Goal: Task Accomplishment & Management: Manage account settings

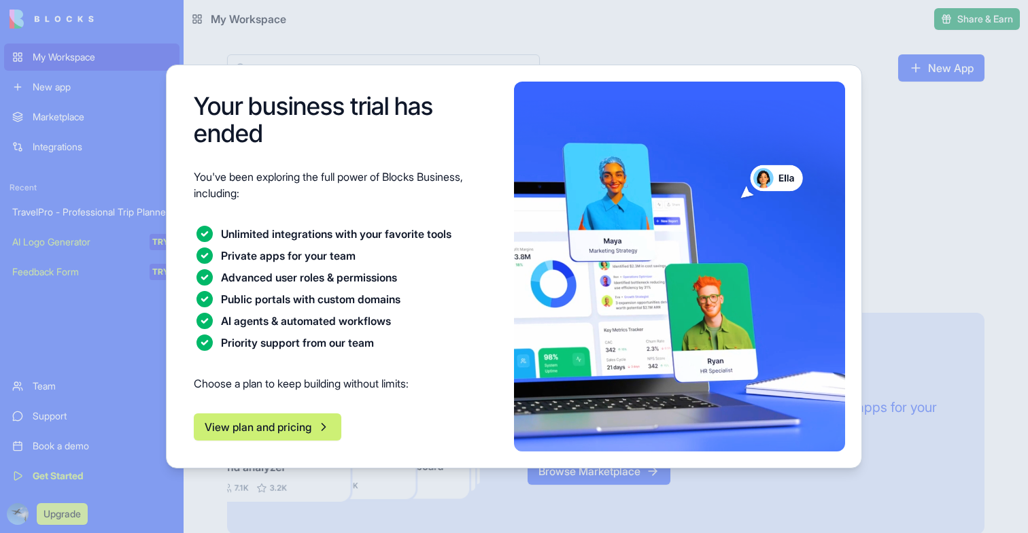
click at [930, 286] on div at bounding box center [514, 266] width 1028 height 533
click at [269, 424] on button "View plan and pricing" at bounding box center [268, 426] width 148 height 27
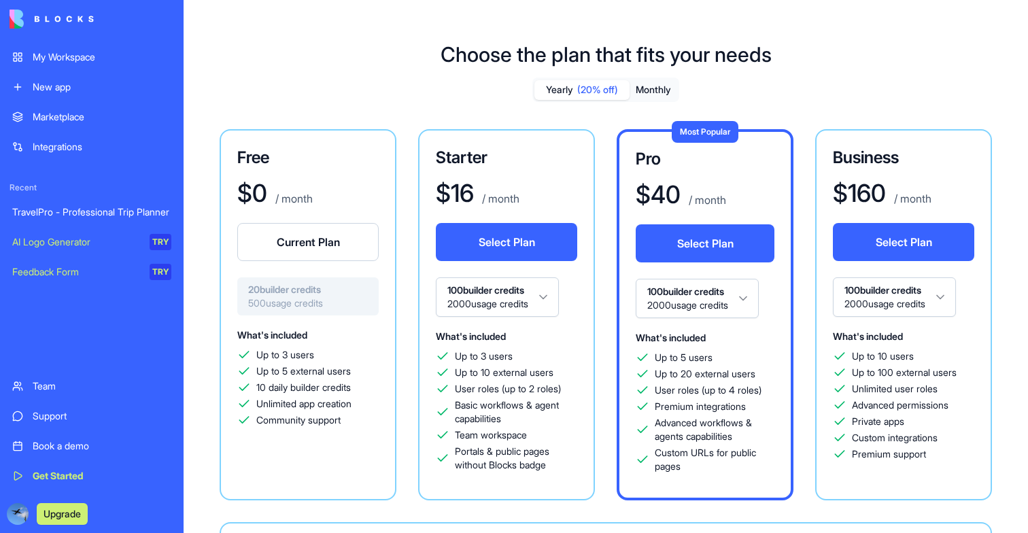
click at [54, 205] on link "TravelPro - Professional Trip Planner" at bounding box center [91, 212] width 175 height 27
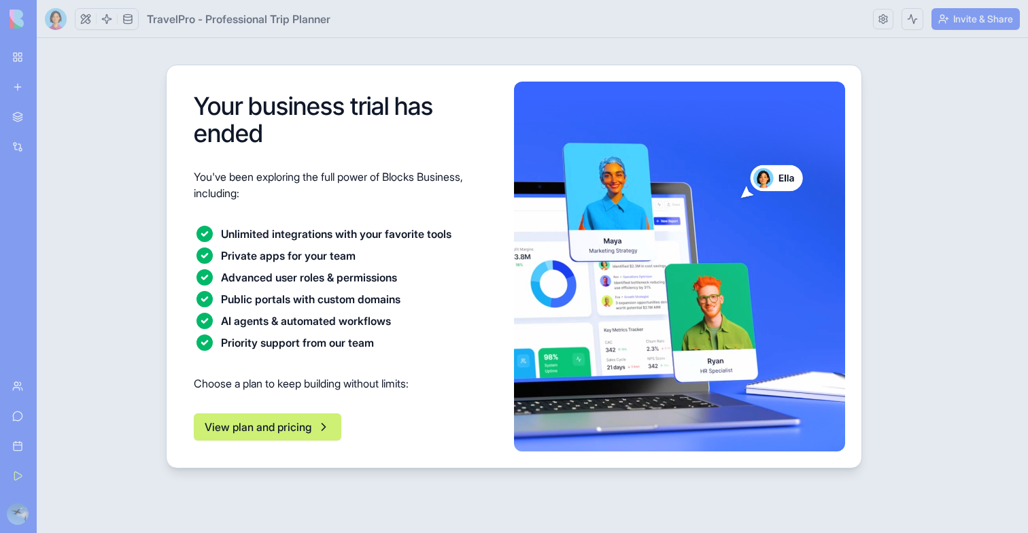
click at [278, 436] on button "View plan and pricing" at bounding box center [268, 426] width 148 height 27
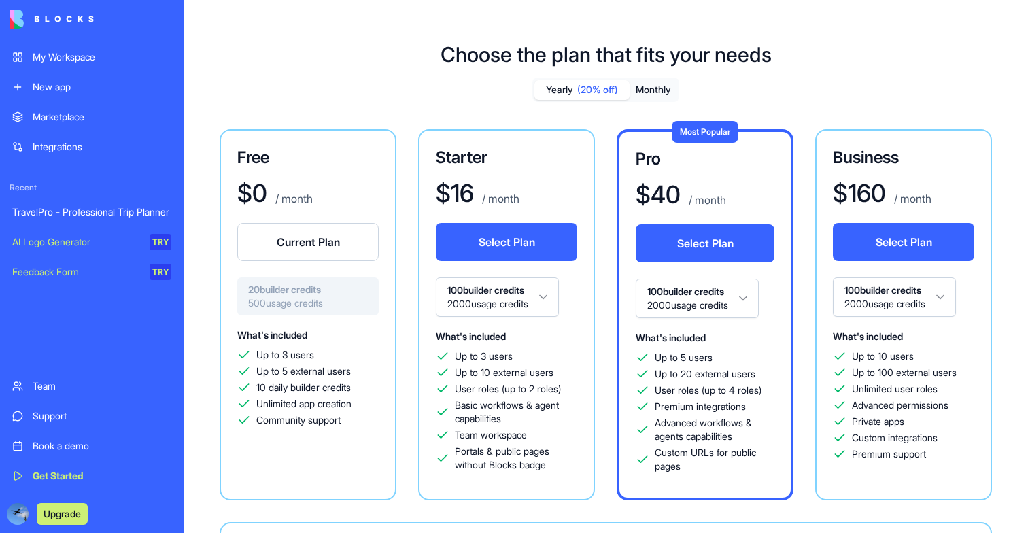
click at [291, 237] on button "Current Plan" at bounding box center [307, 242] width 141 height 38
click at [114, 207] on div "TravelPro - Professional Trip Planner" at bounding box center [91, 212] width 159 height 14
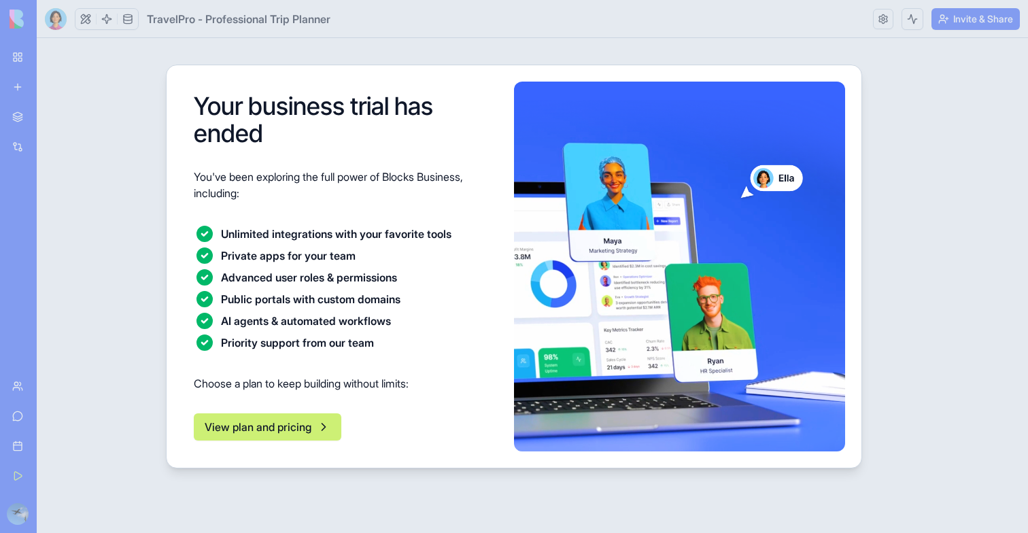
click at [114, 207] on div at bounding box center [514, 266] width 1028 height 533
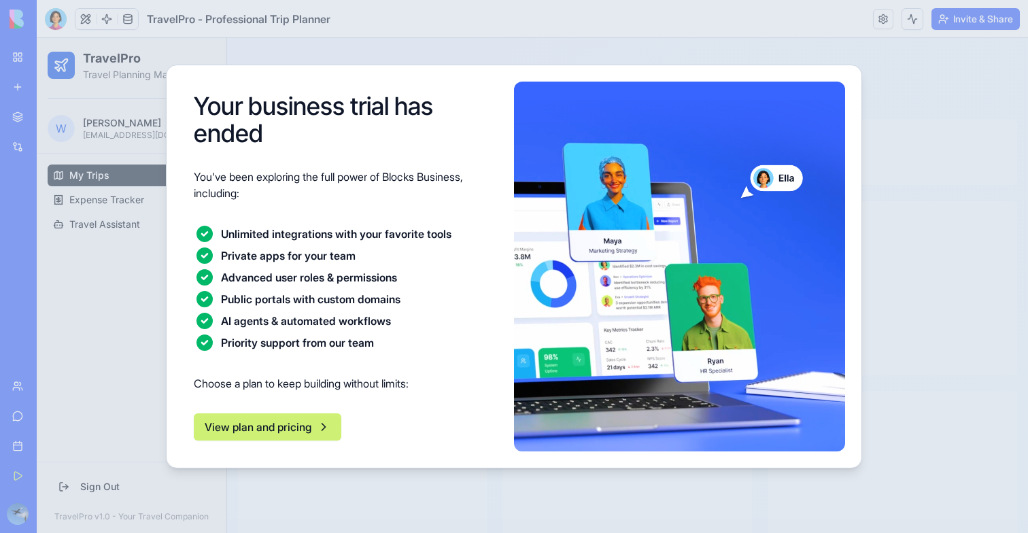
click at [257, 427] on button "View plan and pricing" at bounding box center [268, 426] width 148 height 27
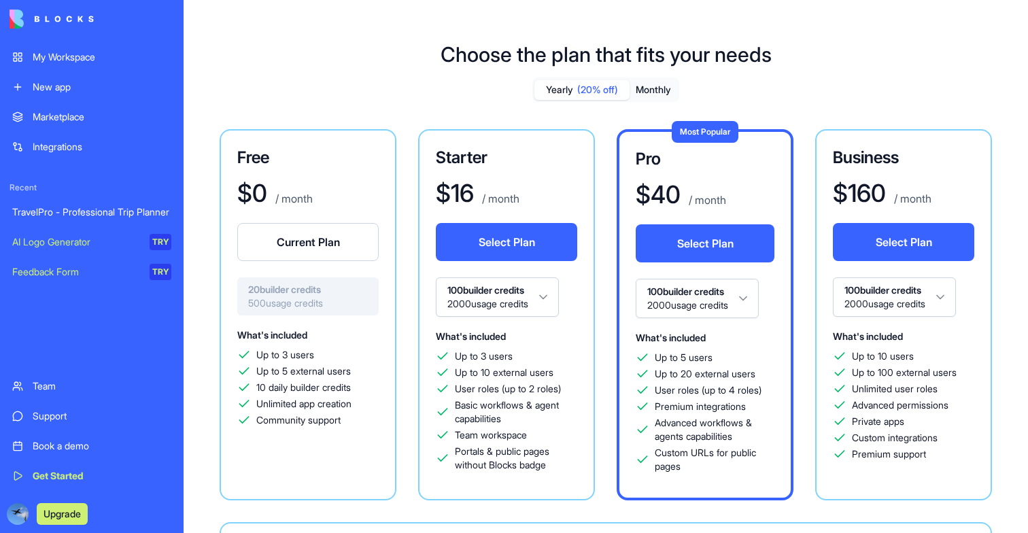
click at [270, 262] on div "Current Plan" at bounding box center [307, 250] width 141 height 54
click at [270, 258] on button "Current Plan" at bounding box center [307, 242] width 141 height 38
click at [312, 245] on button "Current Plan" at bounding box center [307, 242] width 141 height 38
click at [83, 214] on div "TravelPro - Professional Trip Planner" at bounding box center [91, 212] width 159 height 14
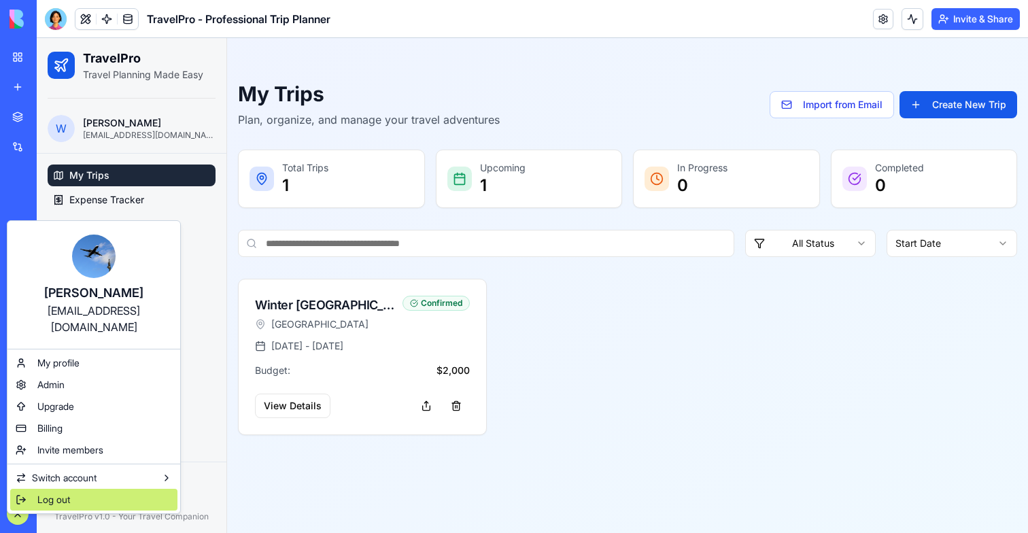
click at [44, 493] on span "Log out" at bounding box center [53, 500] width 33 height 14
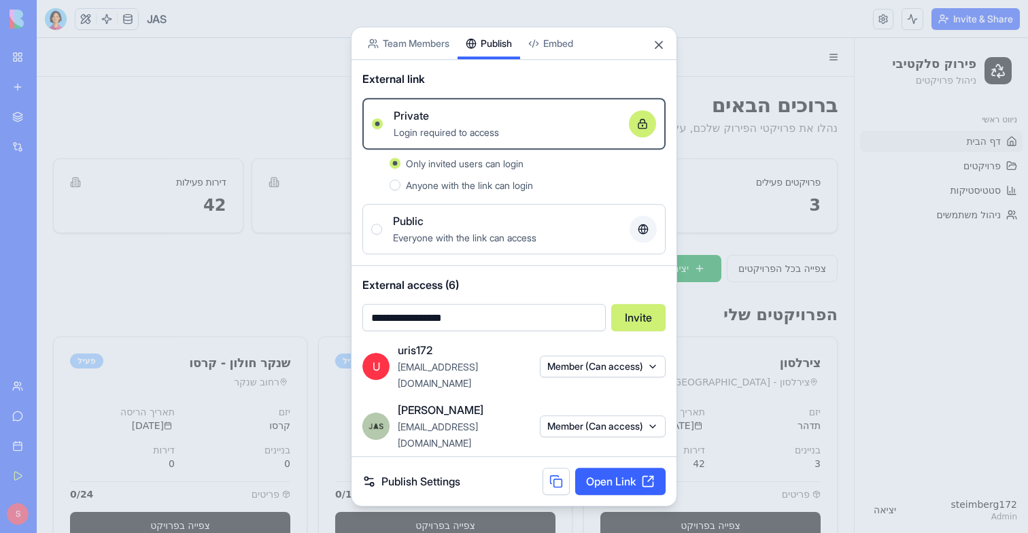
click at [245, 212] on div at bounding box center [514, 266] width 1028 height 533
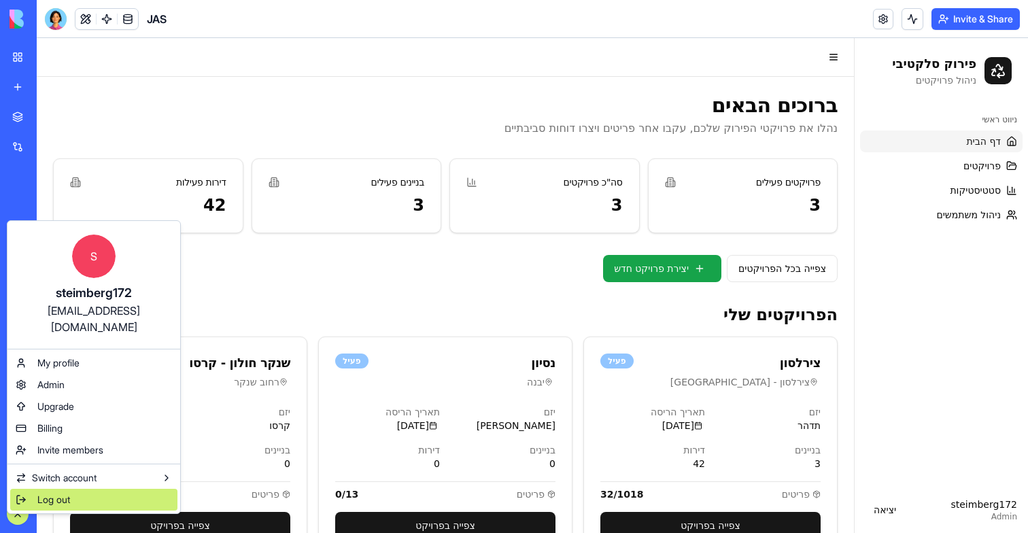
click at [44, 492] on div "Log out" at bounding box center [93, 500] width 167 height 22
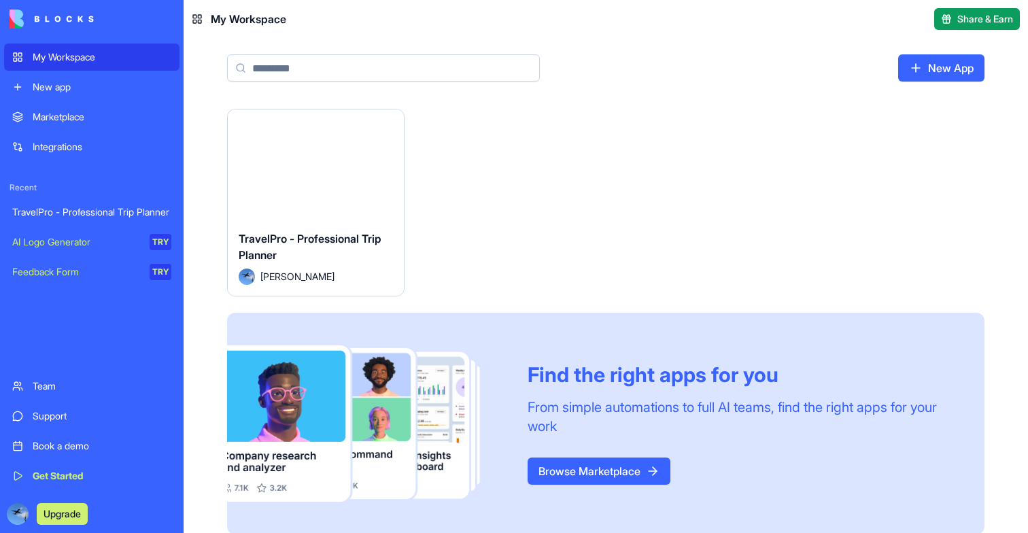
click at [298, 173] on button "Launch" at bounding box center [315, 164] width 102 height 27
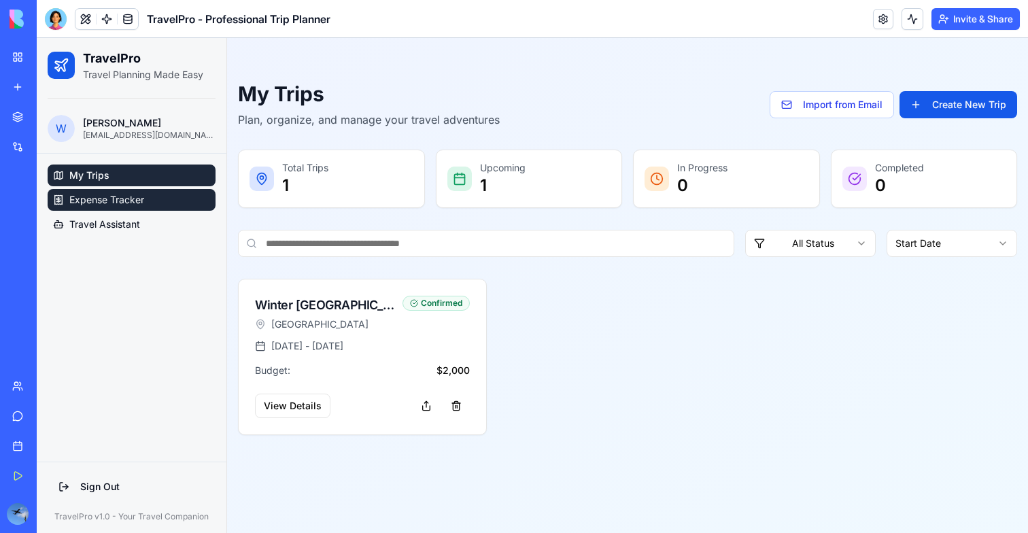
click at [128, 196] on span "Expense Tracker" at bounding box center [106, 200] width 75 height 14
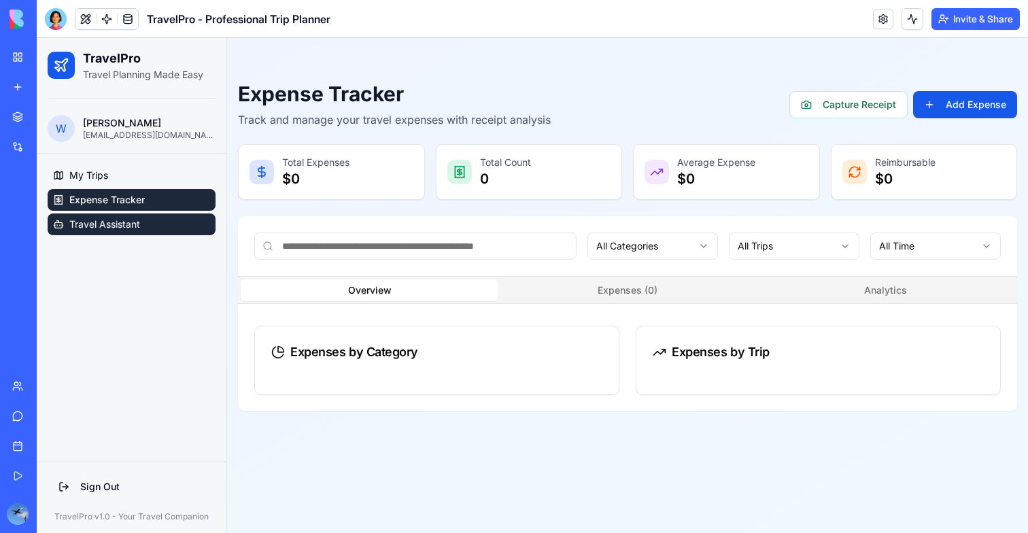
click at [126, 219] on span "Travel Assistant" at bounding box center [104, 225] width 71 height 14
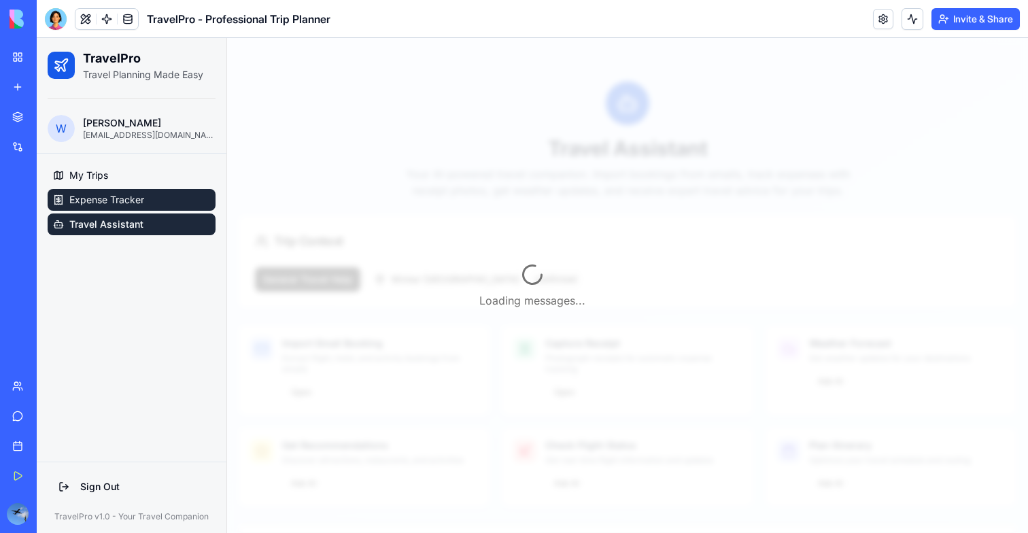
scroll to position [101, 0]
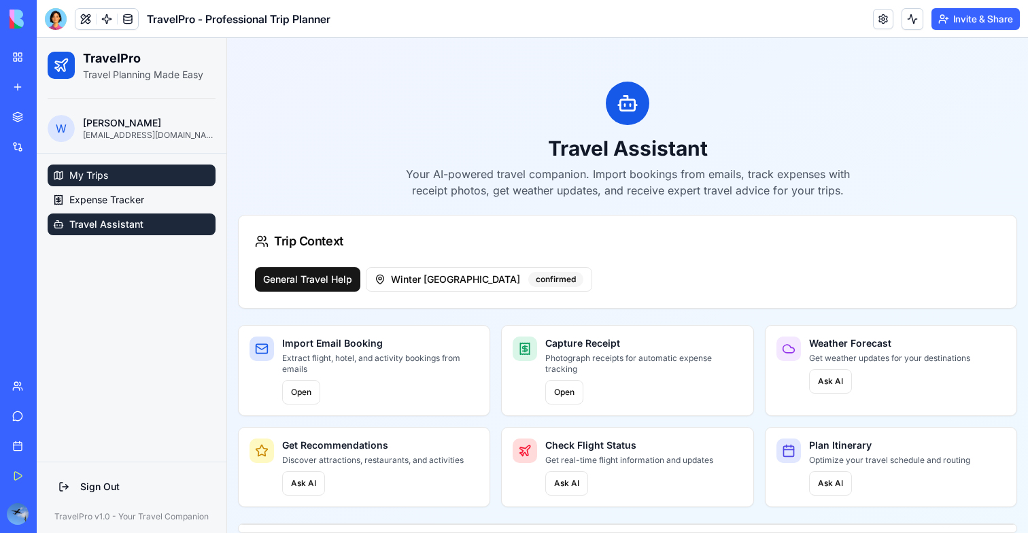
click at [75, 165] on link "My Trips" at bounding box center [132, 176] width 168 height 22
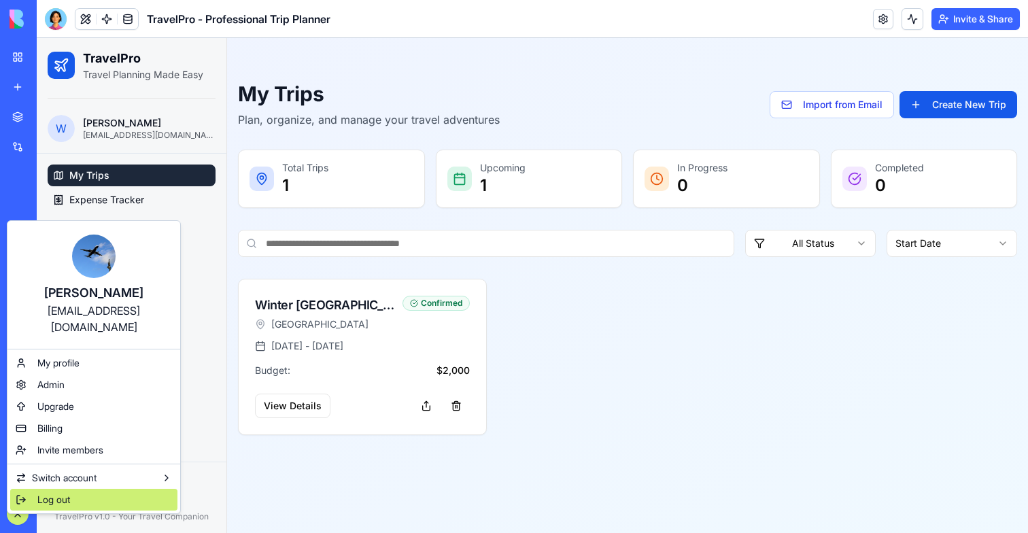
click at [37, 492] on div "Log out" at bounding box center [93, 500] width 167 height 22
